Goal: Information Seeking & Learning: Check status

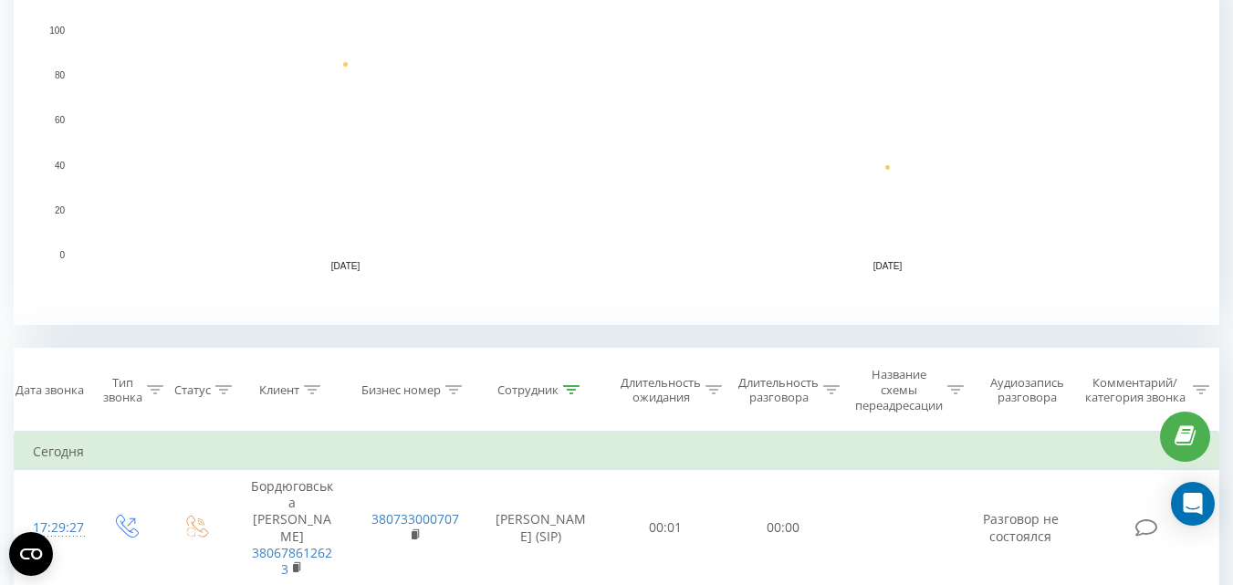
scroll to position [456, 0]
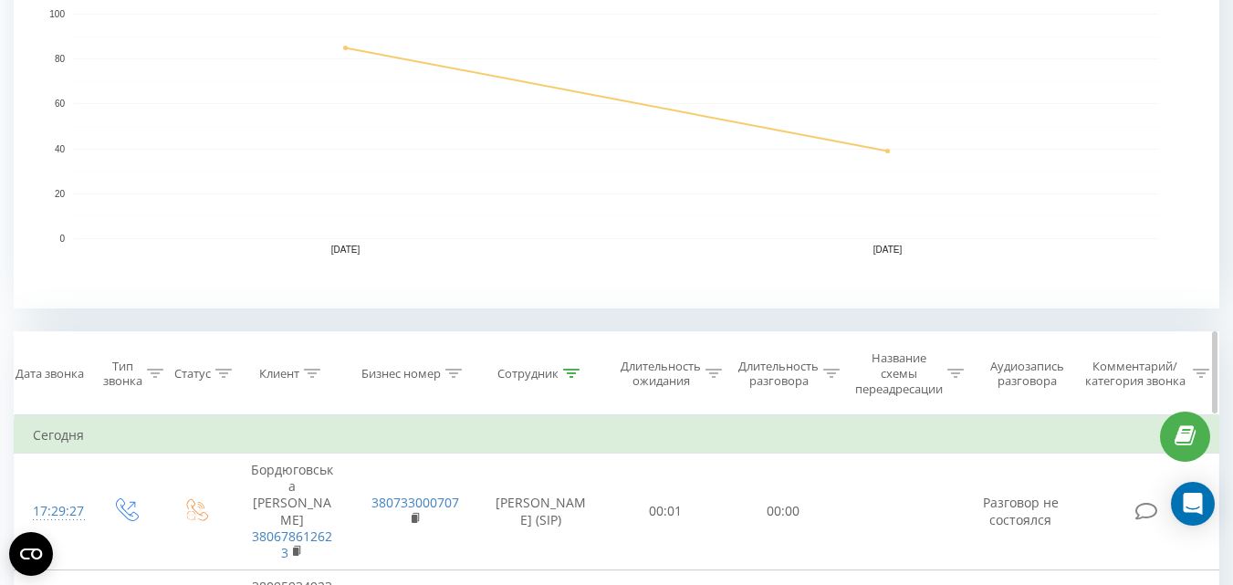
click at [567, 370] on icon at bounding box center [572, 373] width 16 height 9
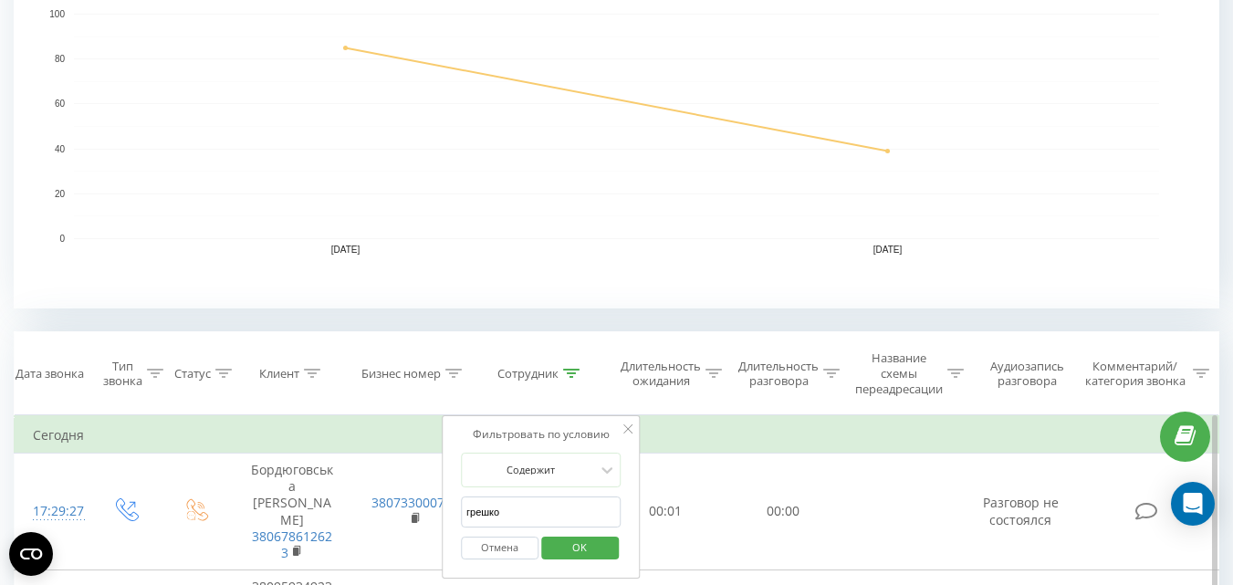
click at [510, 503] on input "грешко" at bounding box center [541, 512] width 161 height 32
type input "р"
click at [559, 542] on span "OK" at bounding box center [579, 547] width 51 height 28
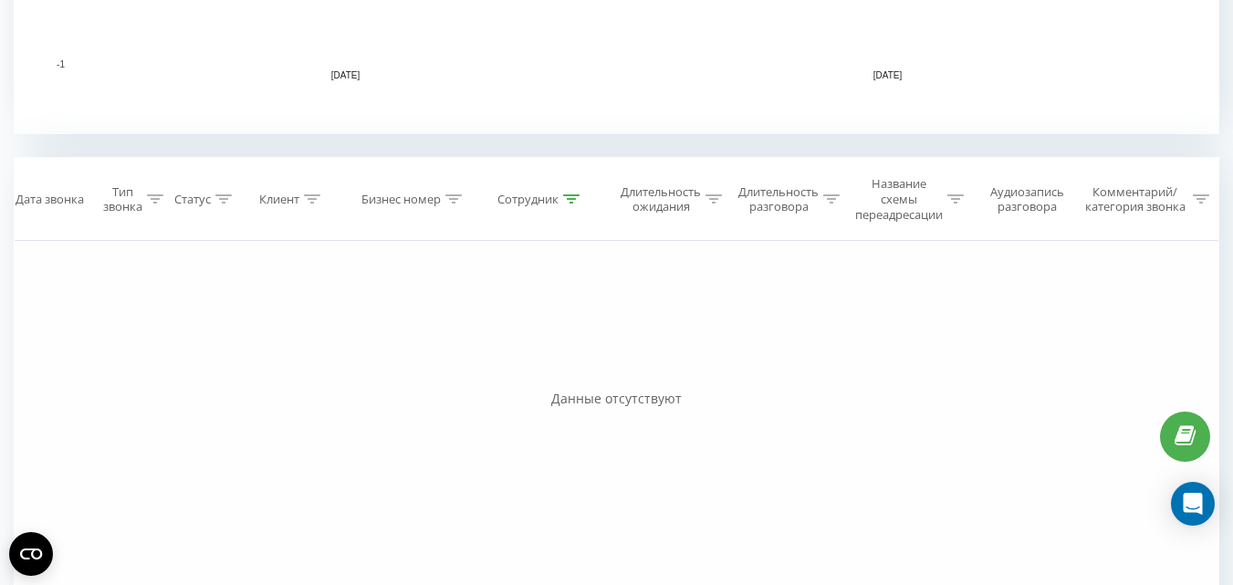
scroll to position [639, 0]
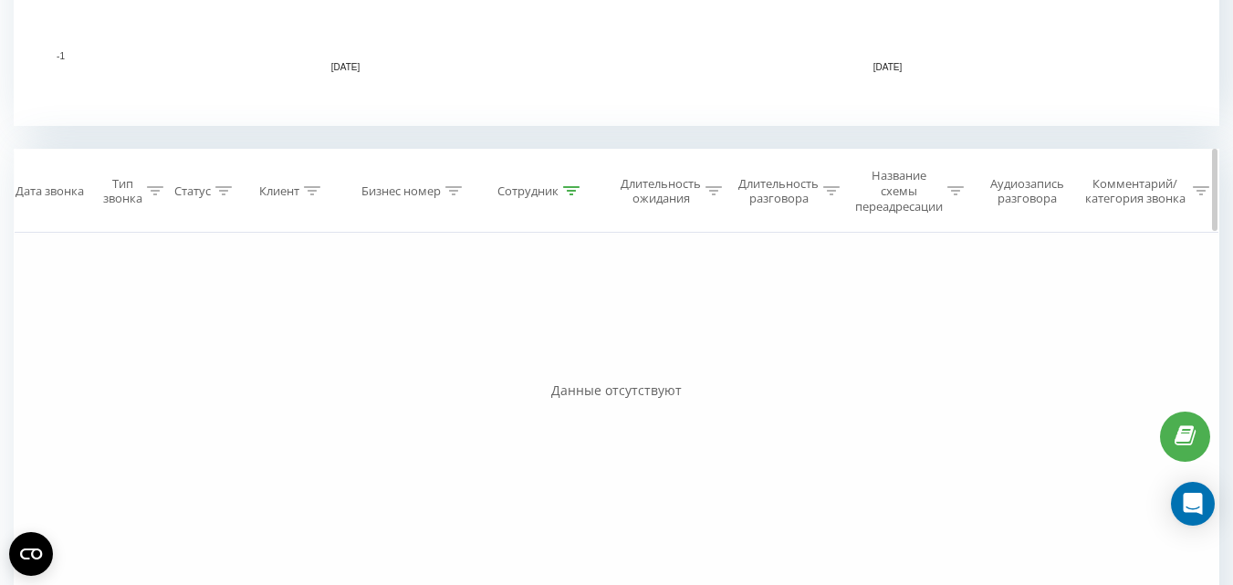
click at [574, 193] on icon at bounding box center [571, 190] width 16 height 9
click at [502, 324] on input "тріфонов" at bounding box center [541, 330] width 161 height 32
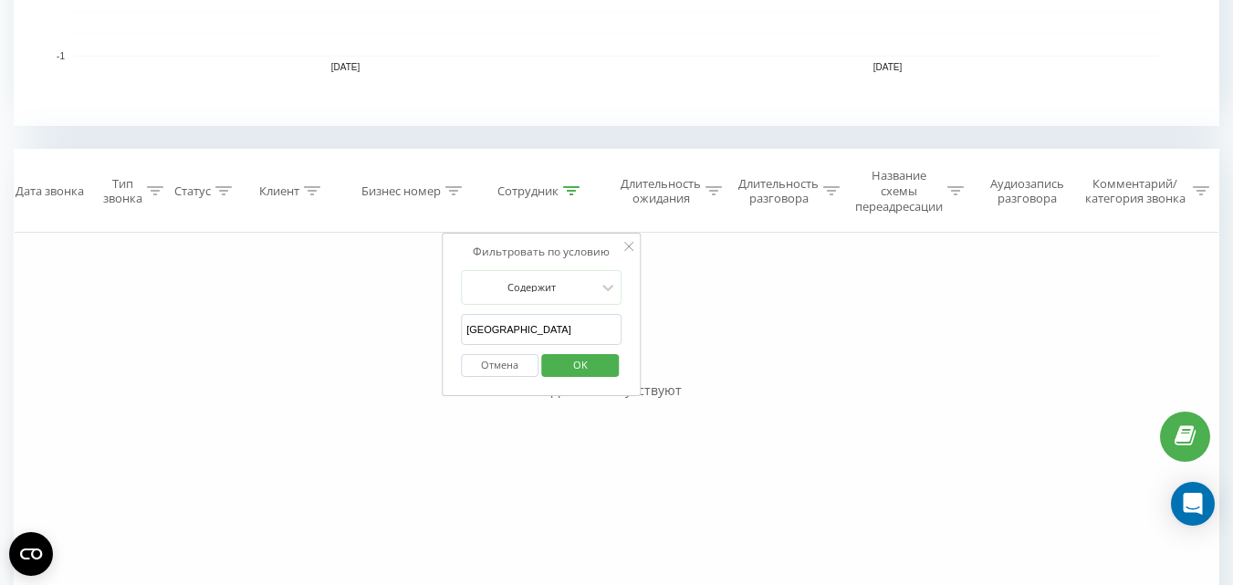
type input "Новгородцева Аміна Вікторівна"
click at [588, 363] on span "OK" at bounding box center [580, 364] width 51 height 28
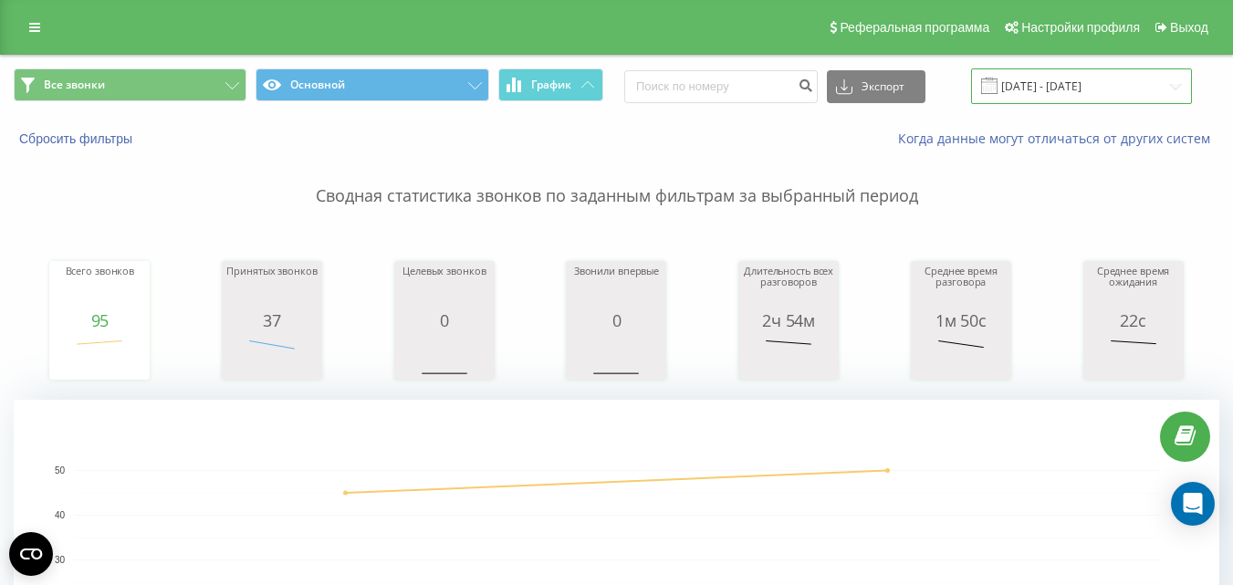
click at [1048, 85] on input "[DATE] - [DATE]" at bounding box center [1081, 86] width 221 height 36
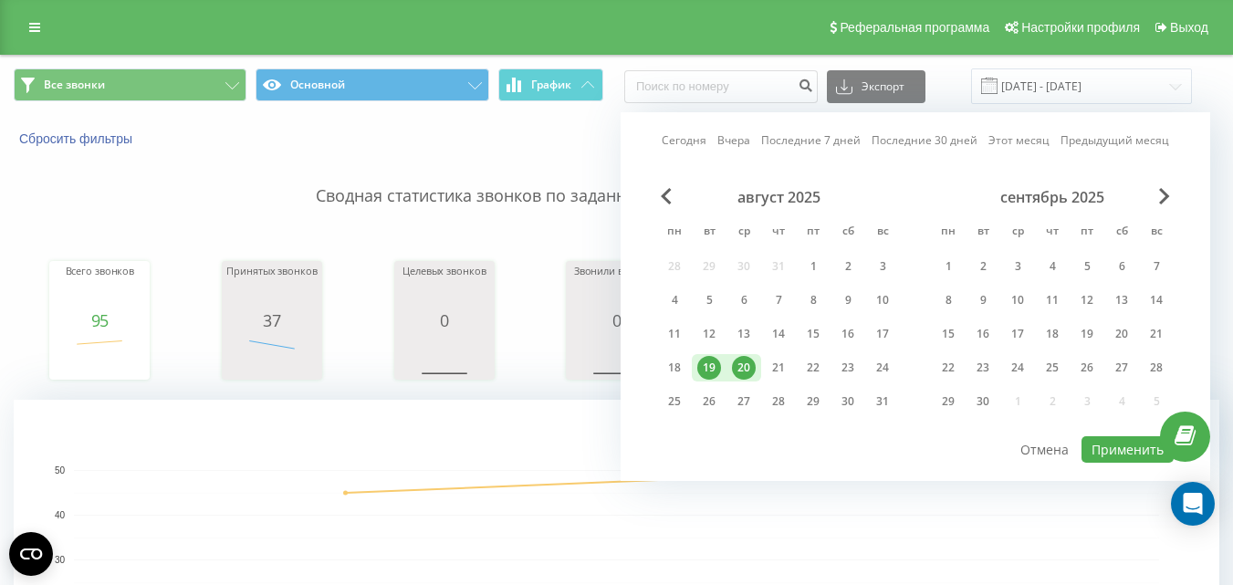
click at [745, 359] on div "20" at bounding box center [744, 368] width 24 height 24
click at [1118, 458] on button "Применить" at bounding box center [1127, 449] width 92 height 26
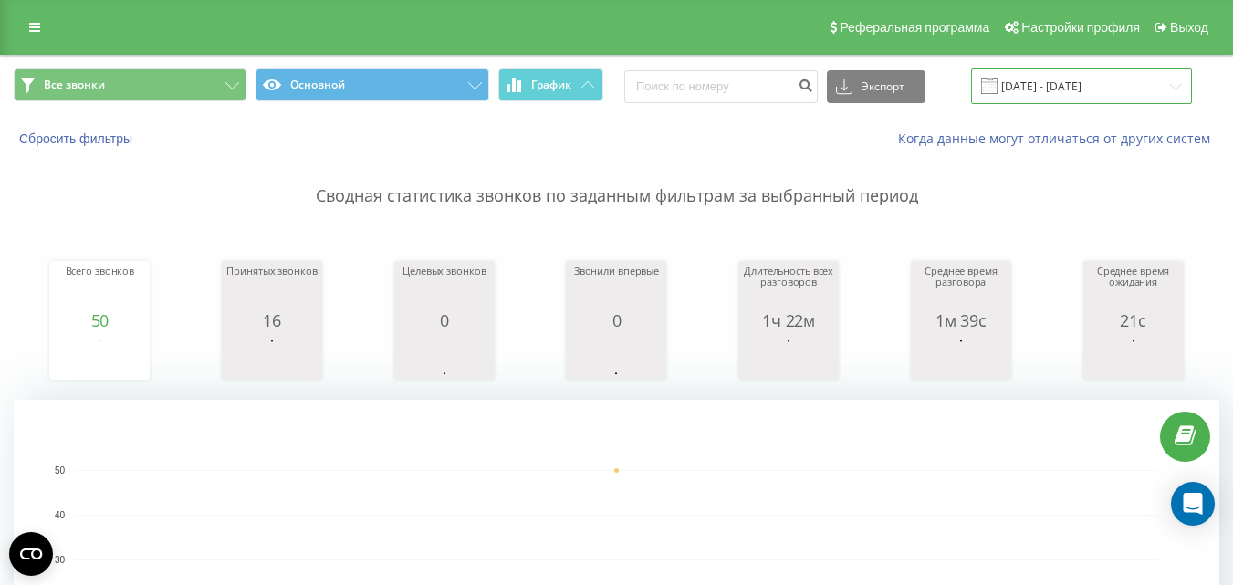
click at [1044, 85] on input "20.08.2025 - 20.08.2025" at bounding box center [1081, 86] width 221 height 36
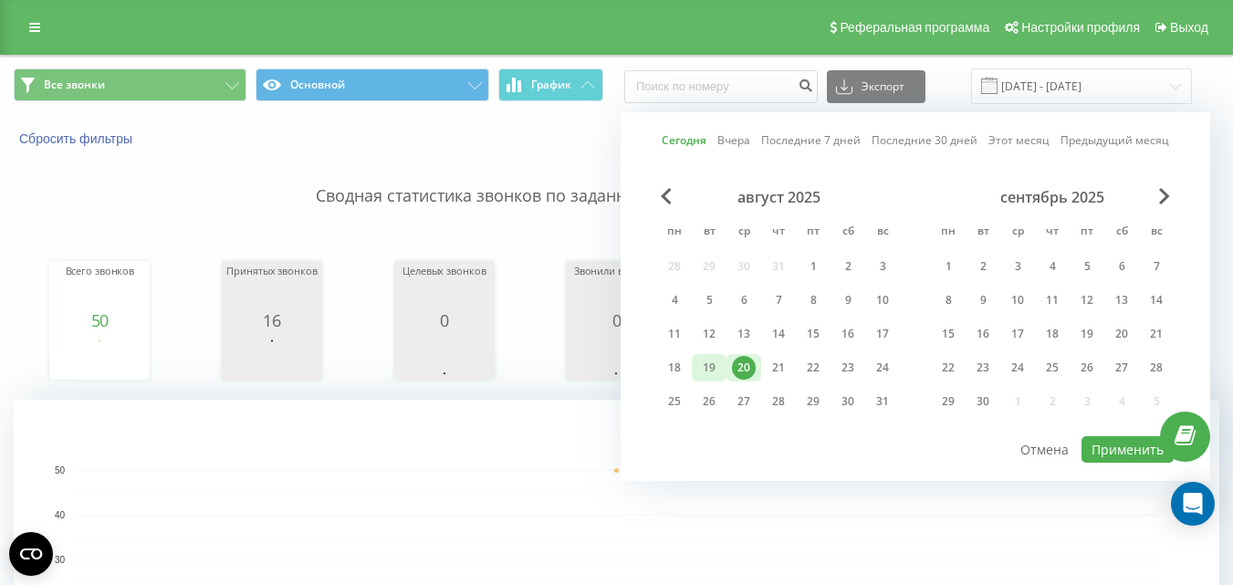
click at [716, 358] on div "19" at bounding box center [709, 368] width 24 height 24
click at [1117, 448] on button "Применить" at bounding box center [1127, 449] width 92 height 26
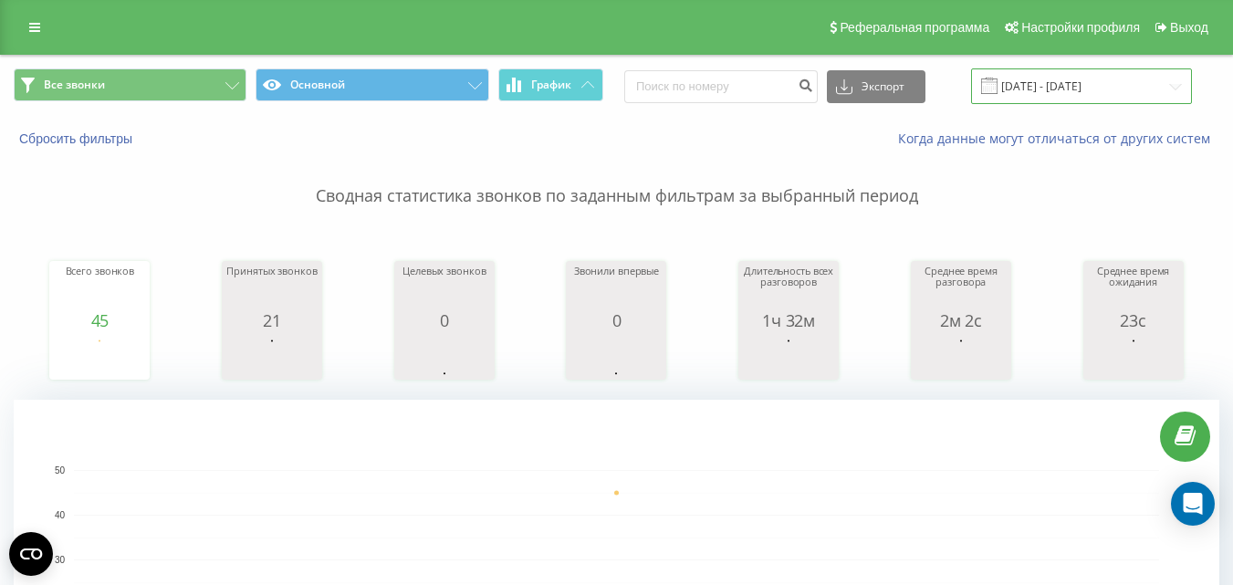
click at [1062, 79] on input "19.08.2025 - 19.08.2025" at bounding box center [1081, 86] width 221 height 36
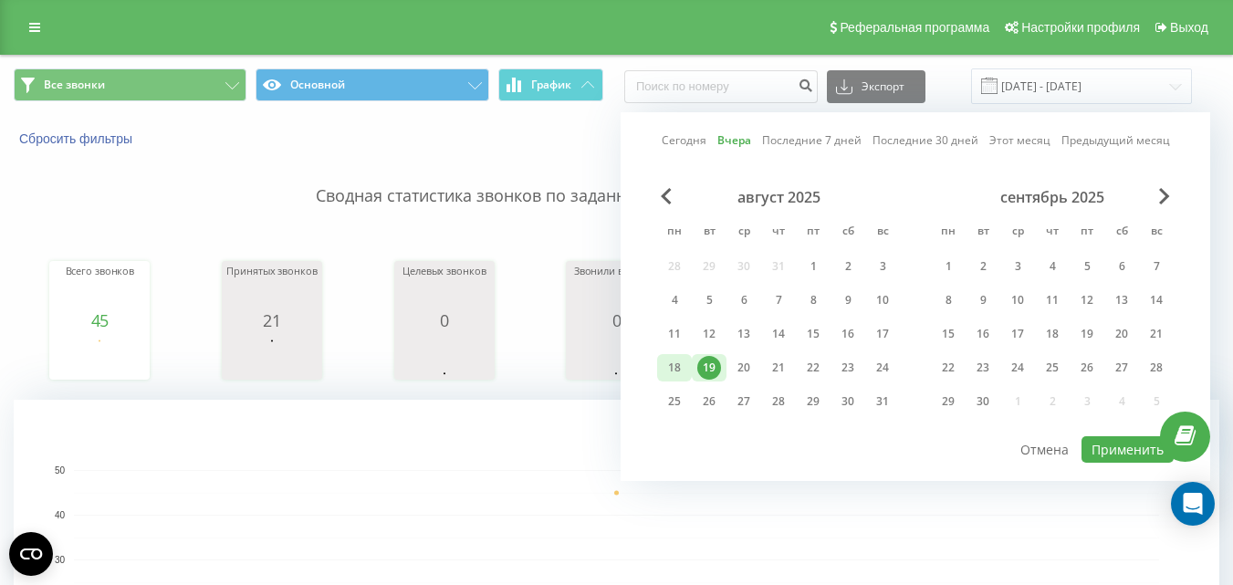
click at [666, 364] on div "18" at bounding box center [674, 368] width 24 height 24
click at [1112, 453] on button "Применить" at bounding box center [1127, 449] width 92 height 26
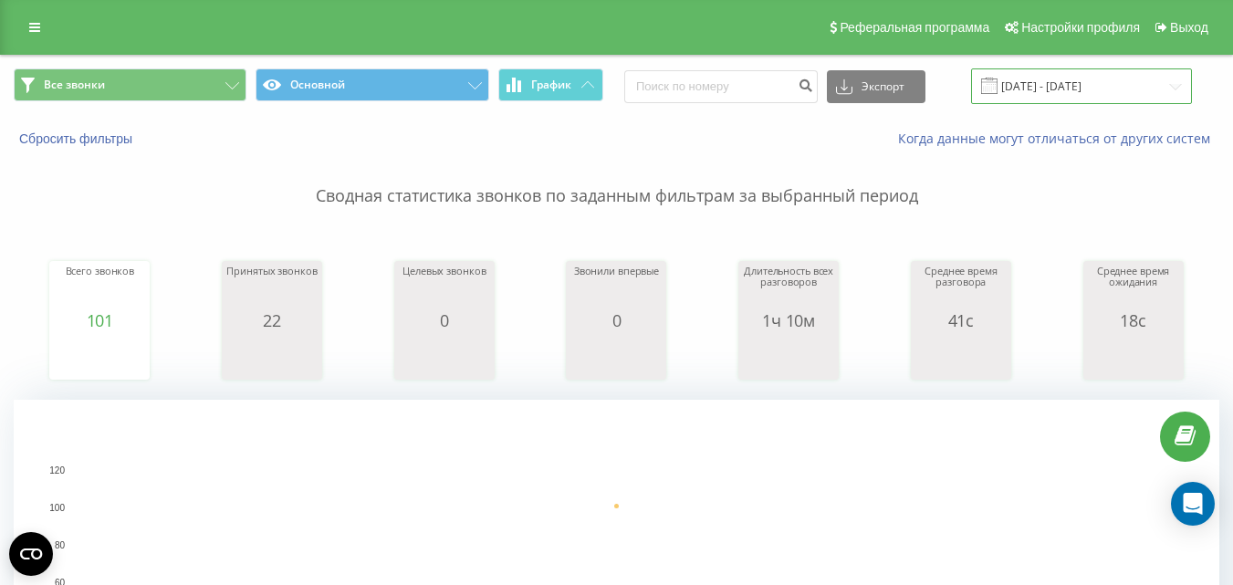
click at [1088, 84] on input "18.08.2025 - 18.08.2025" at bounding box center [1081, 86] width 221 height 36
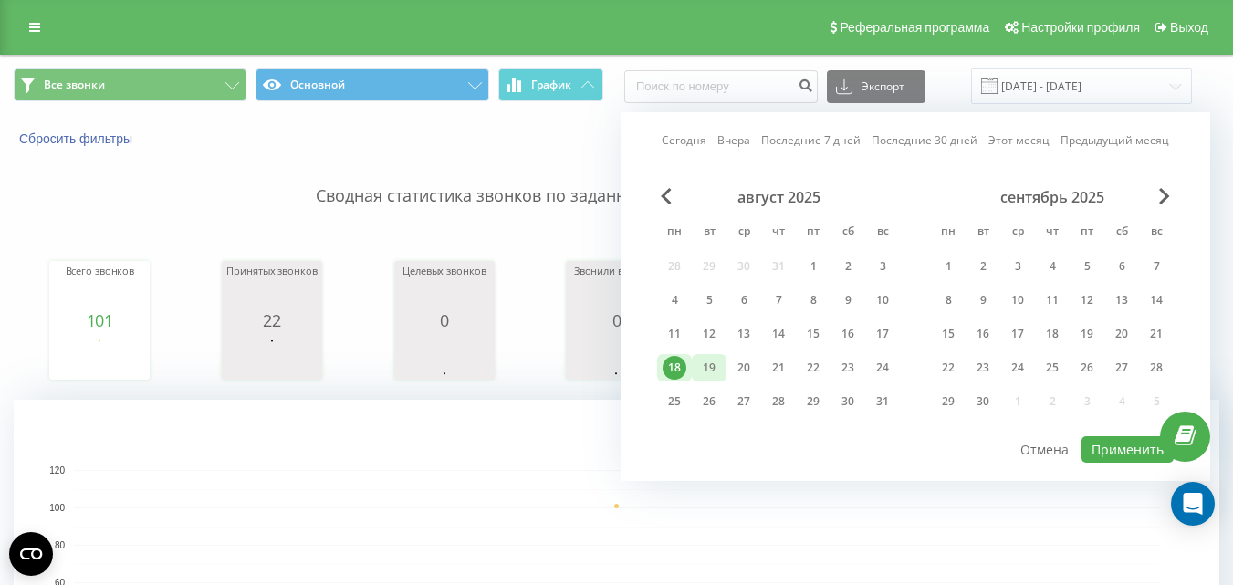
click at [716, 363] on div "19" at bounding box center [709, 368] width 24 height 24
click at [1101, 453] on button "Применить" at bounding box center [1127, 449] width 92 height 26
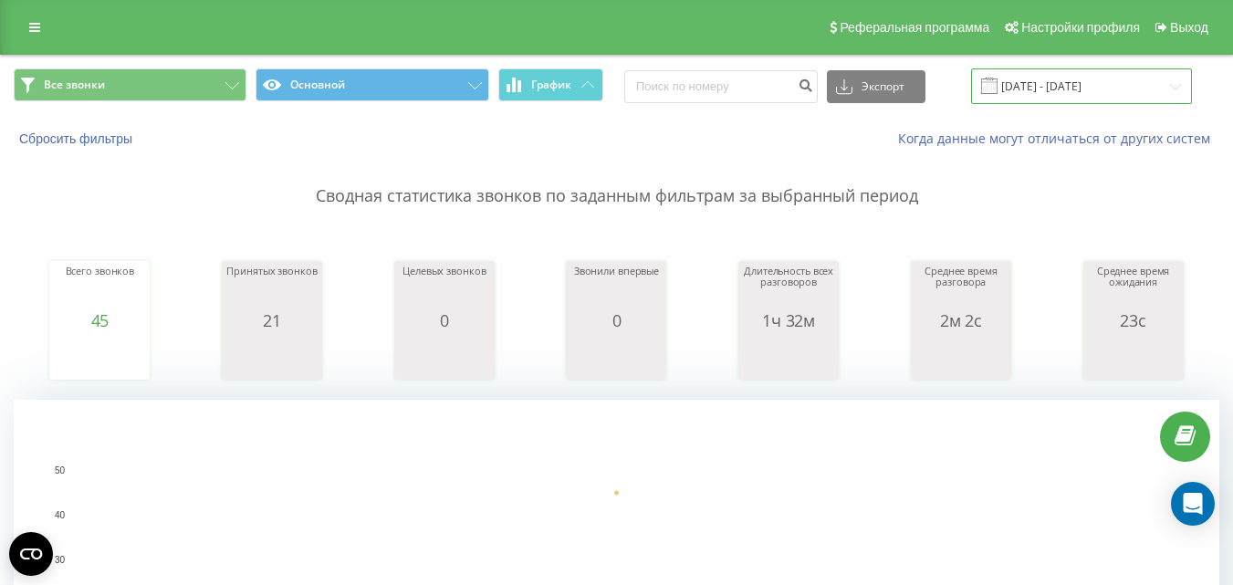
click at [1075, 93] on input "19.08.2025 - 19.08.2025" at bounding box center [1081, 86] width 221 height 36
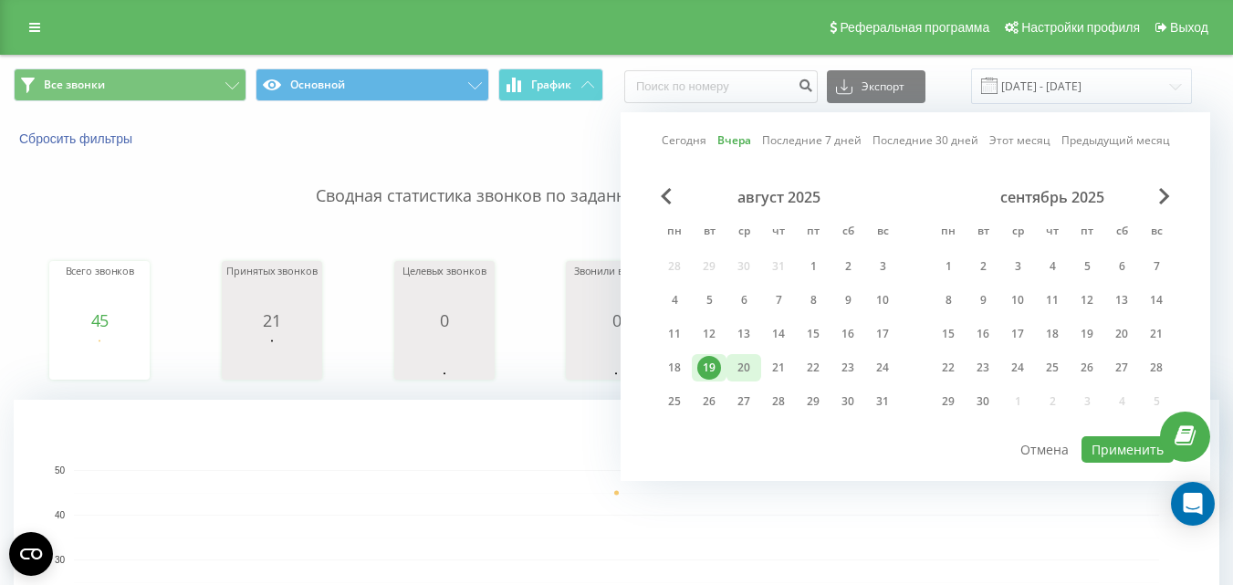
click at [750, 366] on div "20" at bounding box center [744, 368] width 24 height 24
click at [1170, 459] on link at bounding box center [1185, 437] width 50 height 50
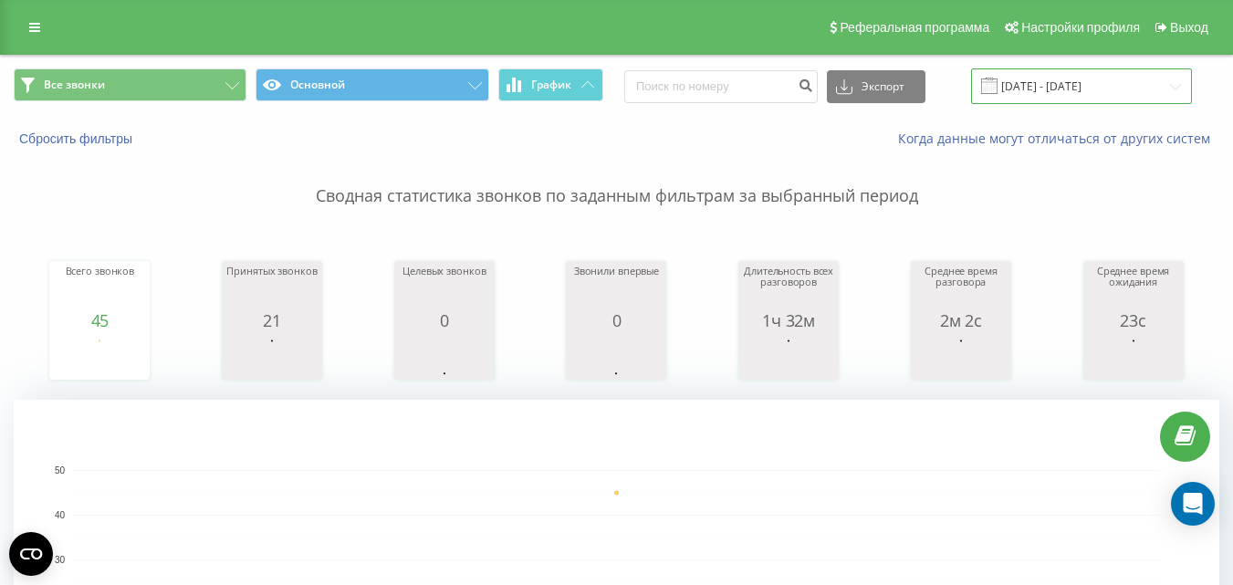
click at [1045, 88] on input "19.08.2025 - 19.08.2025" at bounding box center [1081, 86] width 221 height 36
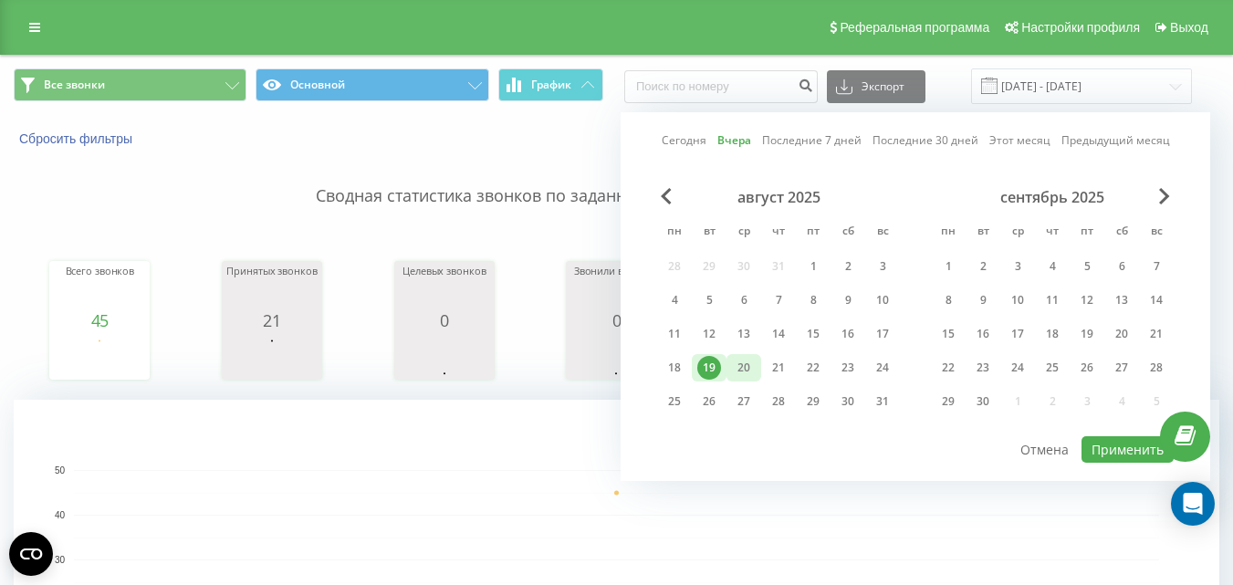
click at [744, 362] on div "20" at bounding box center [744, 368] width 24 height 24
click at [1112, 444] on button "Применить" at bounding box center [1127, 449] width 92 height 26
type input "20.08.2025 - 20.08.2025"
